Goal: Task Accomplishment & Management: Manage account settings

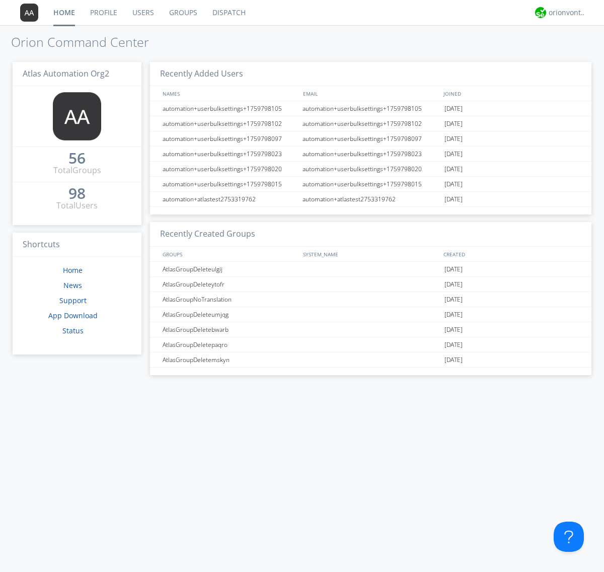
click at [142, 13] on link "Users" at bounding box center [143, 12] width 37 height 25
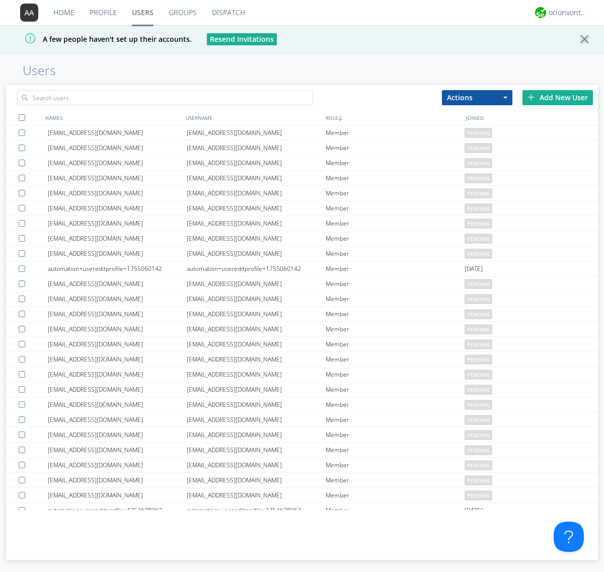
click at [558, 97] on div "Add New User" at bounding box center [558, 97] width 70 height 15
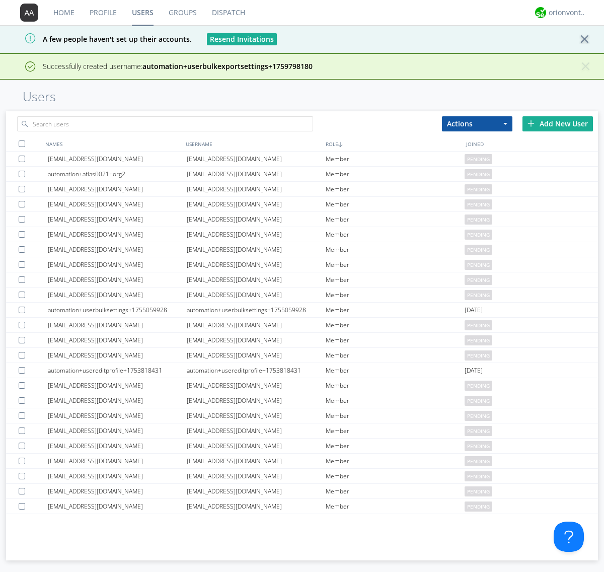
click at [558, 123] on div "Add New User" at bounding box center [558, 123] width 70 height 15
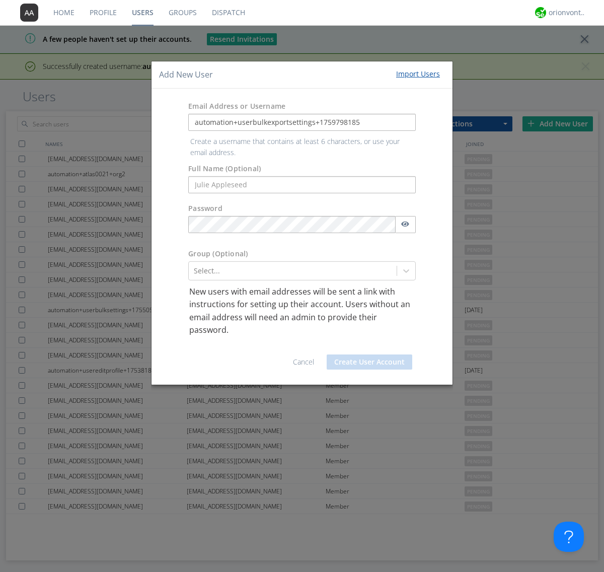
type input "automation+userbulkexportsettings+1759798185"
click at [370, 354] on button "Create User Account" at bounding box center [370, 361] width 86 height 15
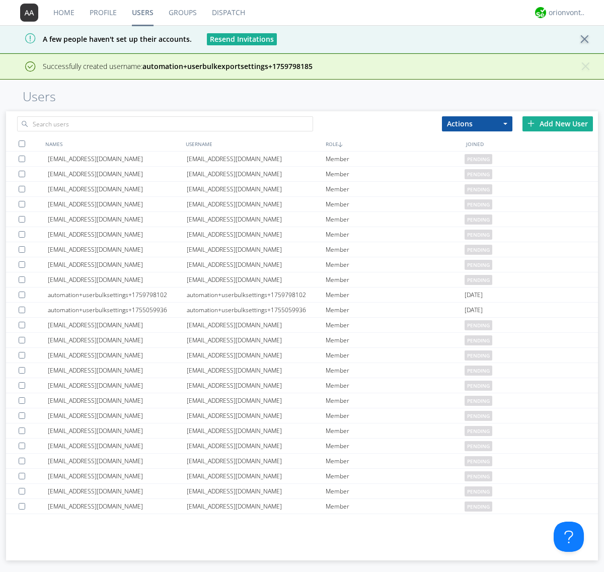
click at [558, 123] on div "Add New User" at bounding box center [558, 123] width 70 height 15
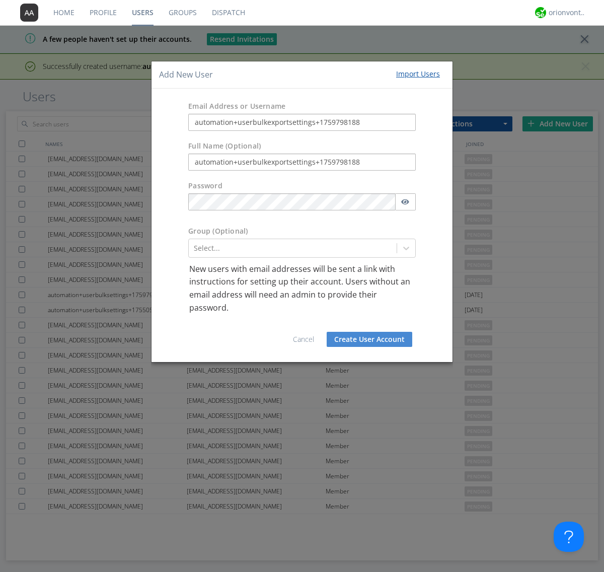
click at [370, 339] on button "Create User Account" at bounding box center [370, 339] width 86 height 15
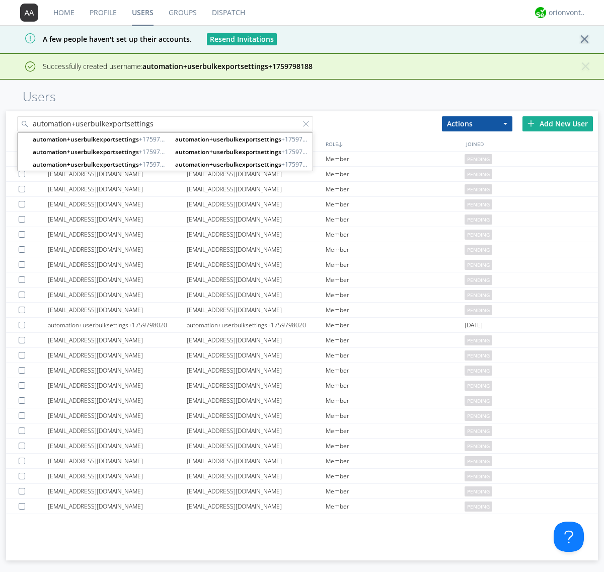
type input "automation+userbulkexportsettings"
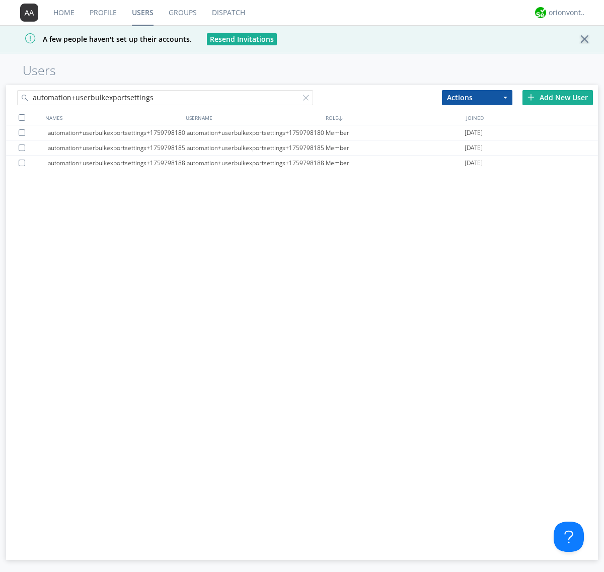
click at [22, 117] on div at bounding box center [22, 117] width 7 height 7
click at [477, 97] on button "Actions" at bounding box center [477, 97] width 70 height 15
click at [0, 0] on link "Export Users" at bounding box center [0, 0] width 0 height 0
click at [308, 99] on div at bounding box center [308, 100] width 10 height 10
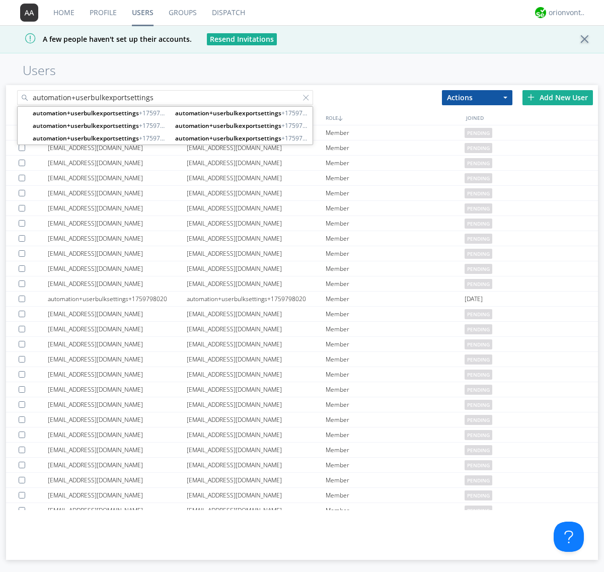
type input "automation+userbulkexportsettings"
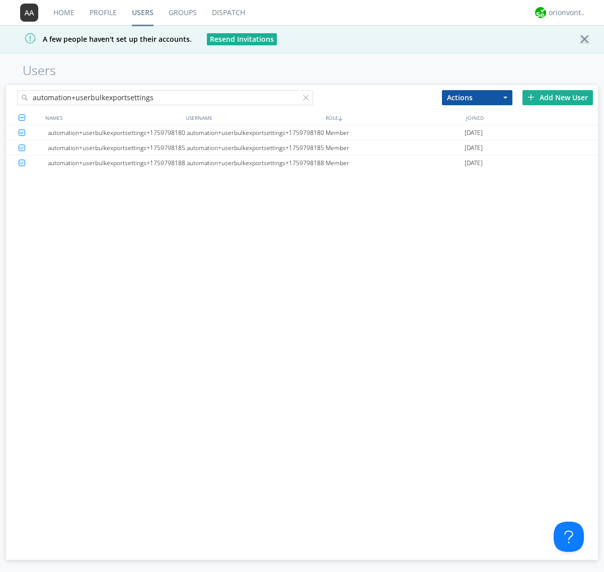
click at [477, 97] on button "Actions" at bounding box center [477, 97] width 70 height 15
click at [0, 0] on link "Delete User" at bounding box center [0, 0] width 0 height 0
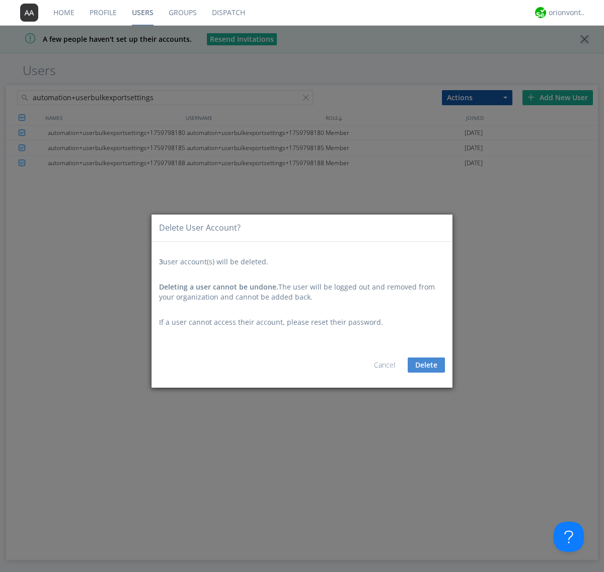
click at [426, 365] on button "Delete" at bounding box center [426, 364] width 37 height 15
